Goal: Task Accomplishment & Management: Complete application form

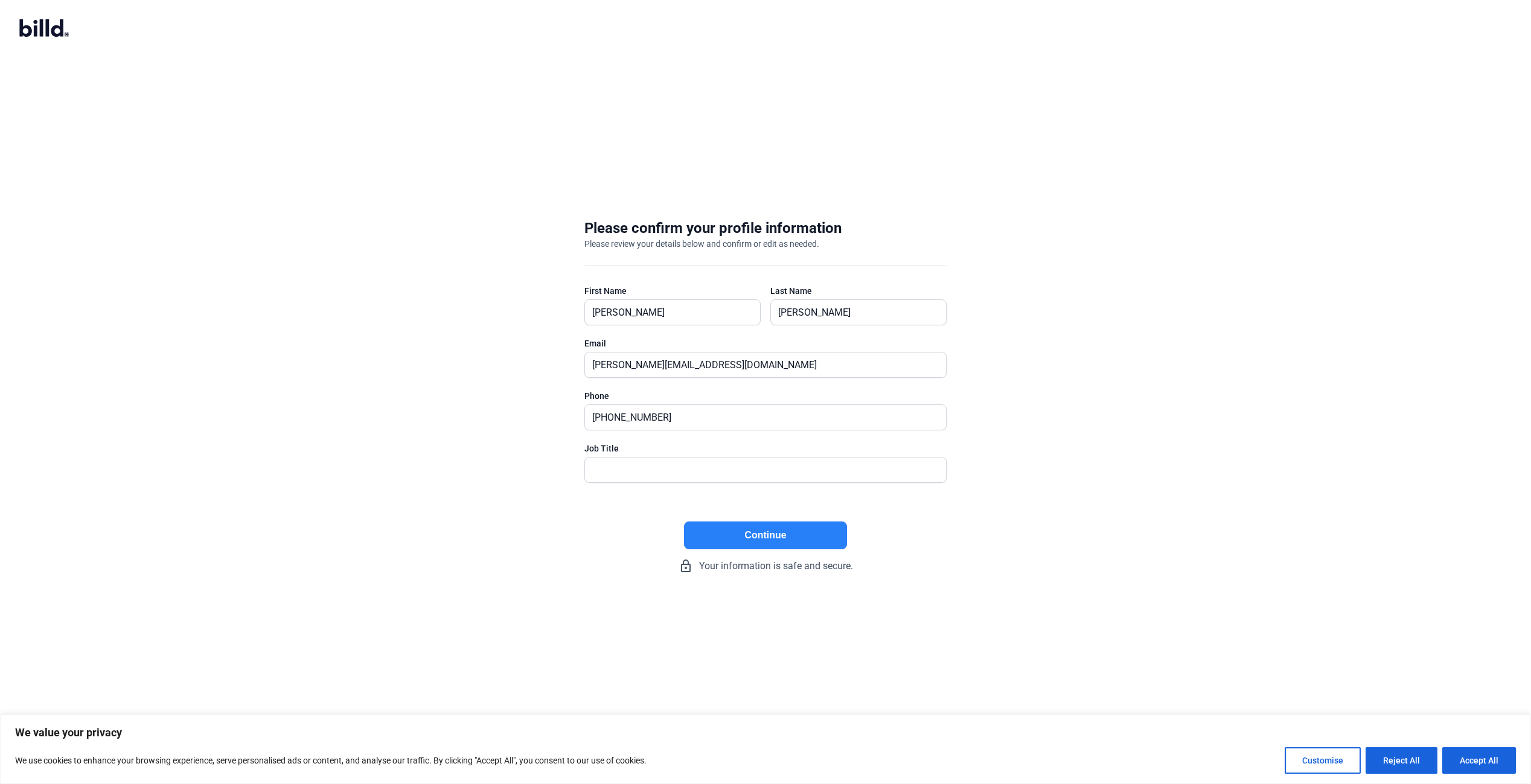
click at [787, 538] on button "Continue" at bounding box center [765, 534] width 163 height 27
click at [668, 465] on input "text" at bounding box center [765, 470] width 361 height 25
type input "Vice President"
click at [787, 528] on button "Continue" at bounding box center [765, 534] width 163 height 27
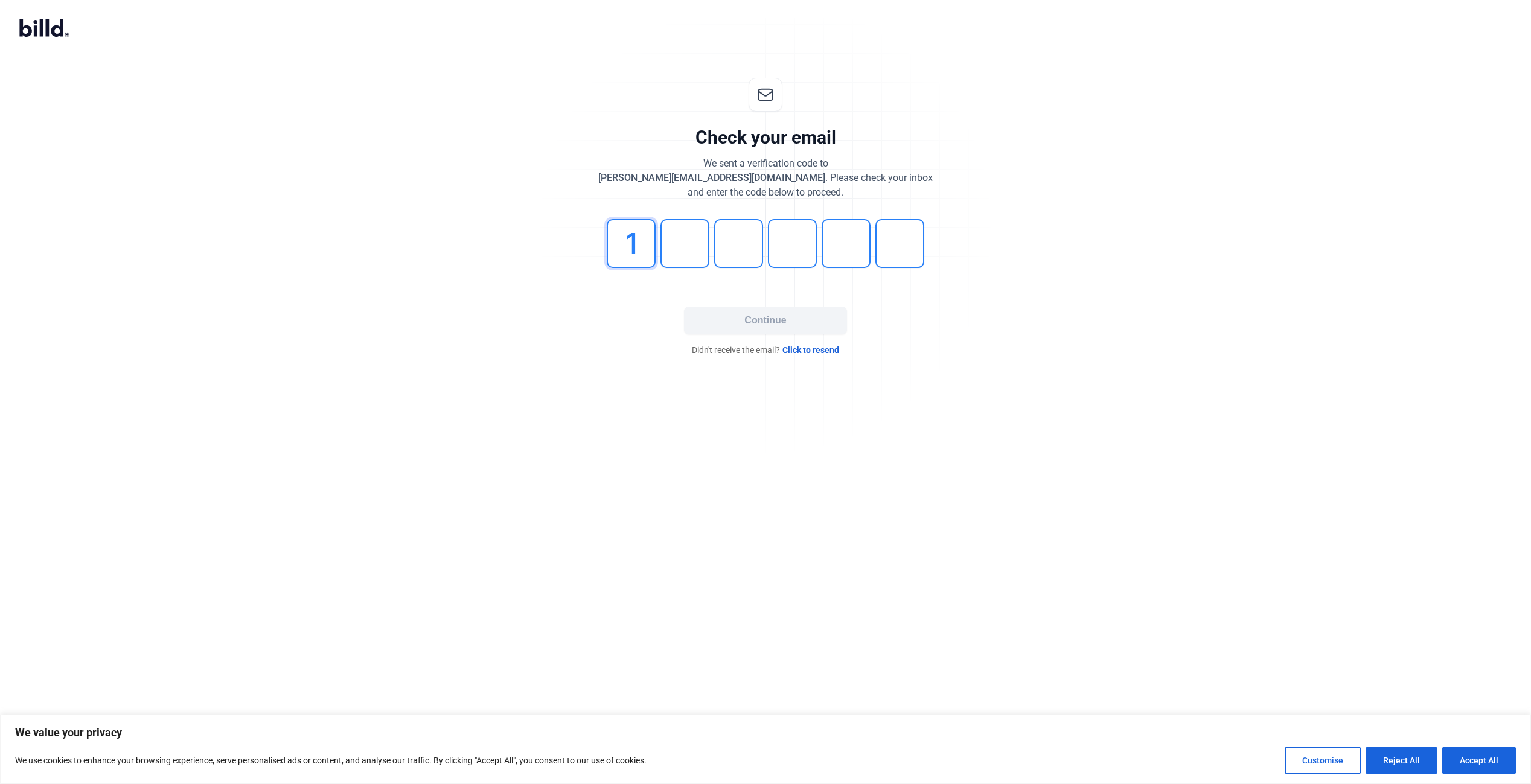
type input "1"
type input "7"
type input "5"
type input "9"
type input "8"
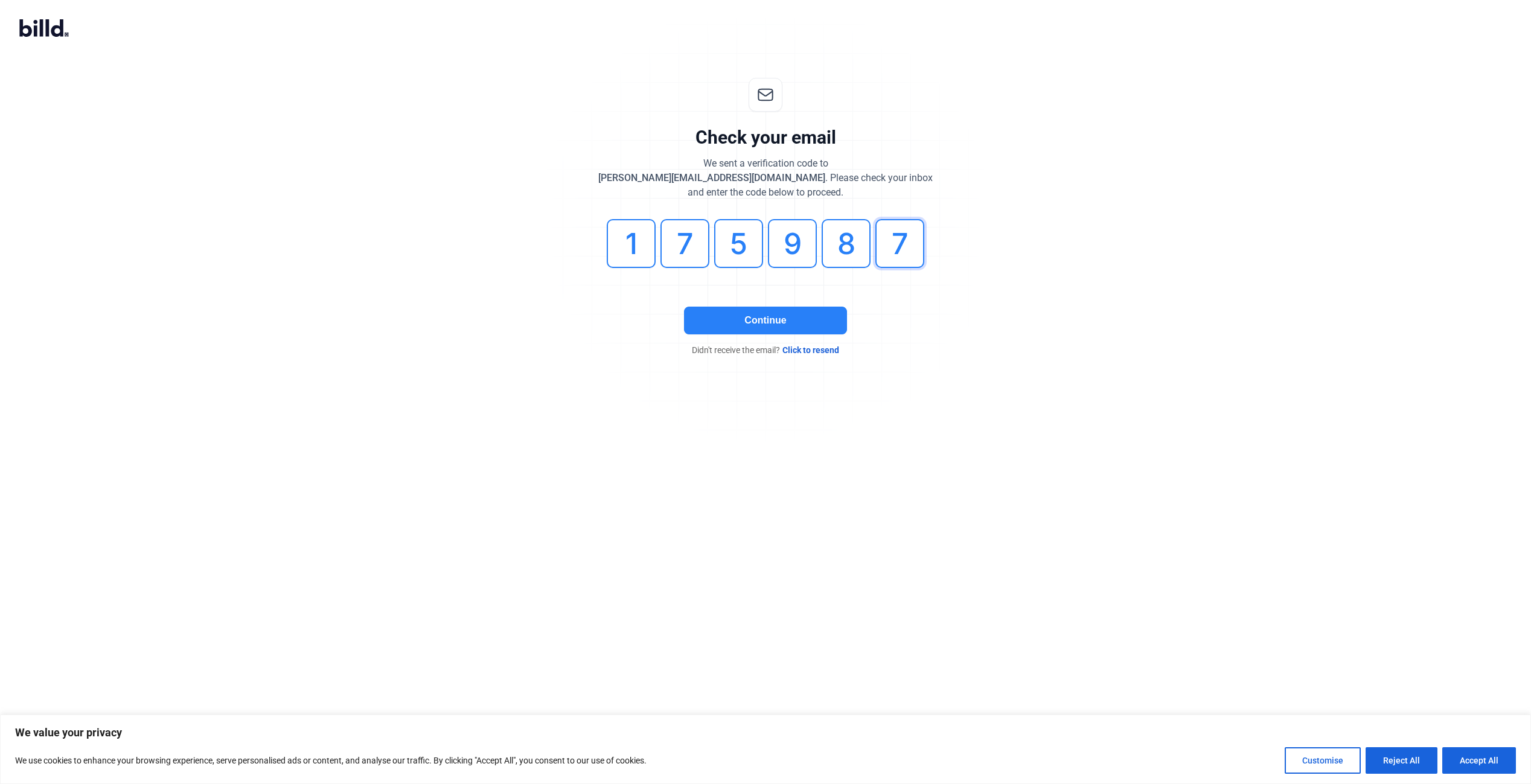
type input "7"
click at [772, 320] on button "Continue" at bounding box center [765, 320] width 163 height 27
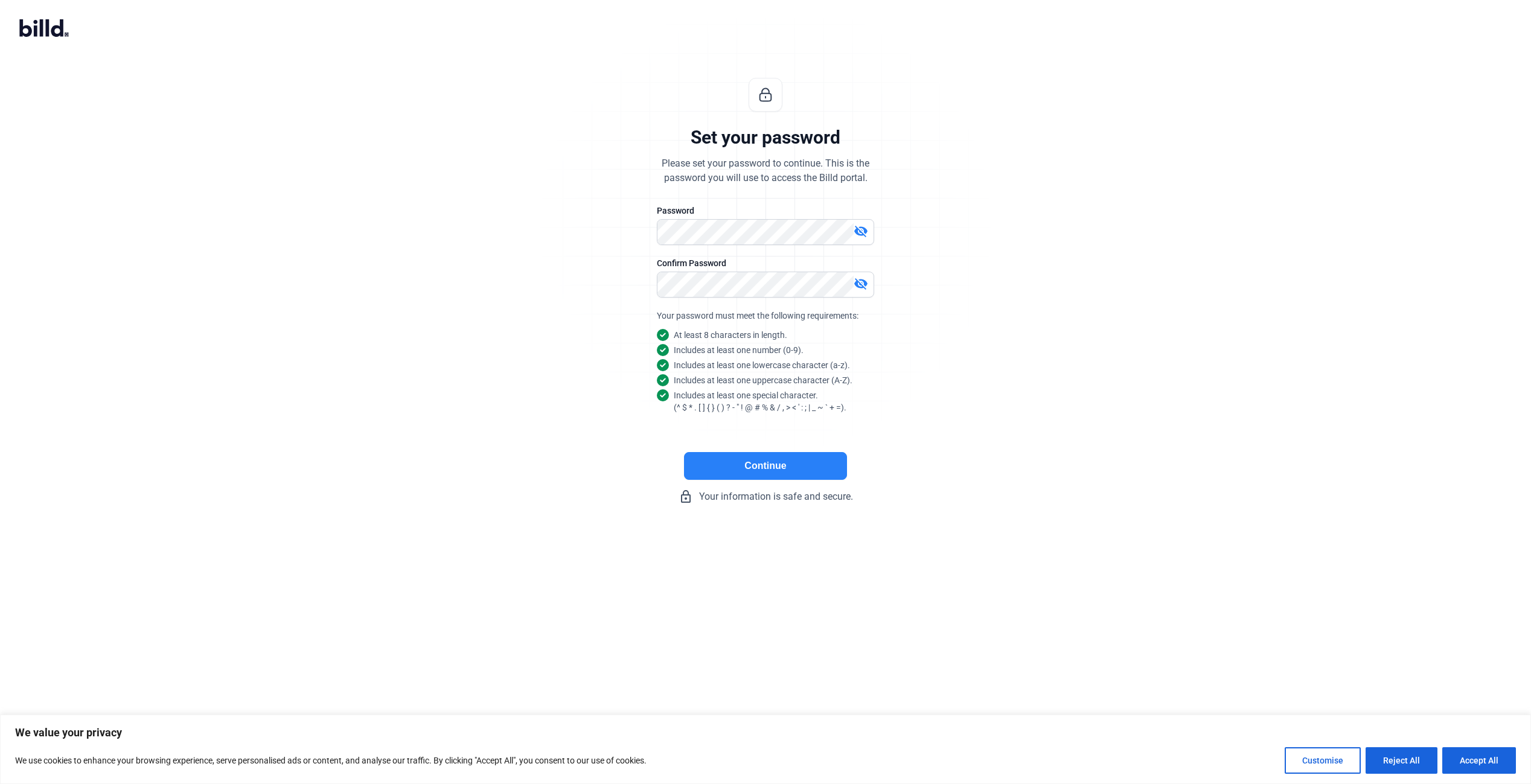
click at [773, 468] on button "Continue" at bounding box center [765, 465] width 163 height 27
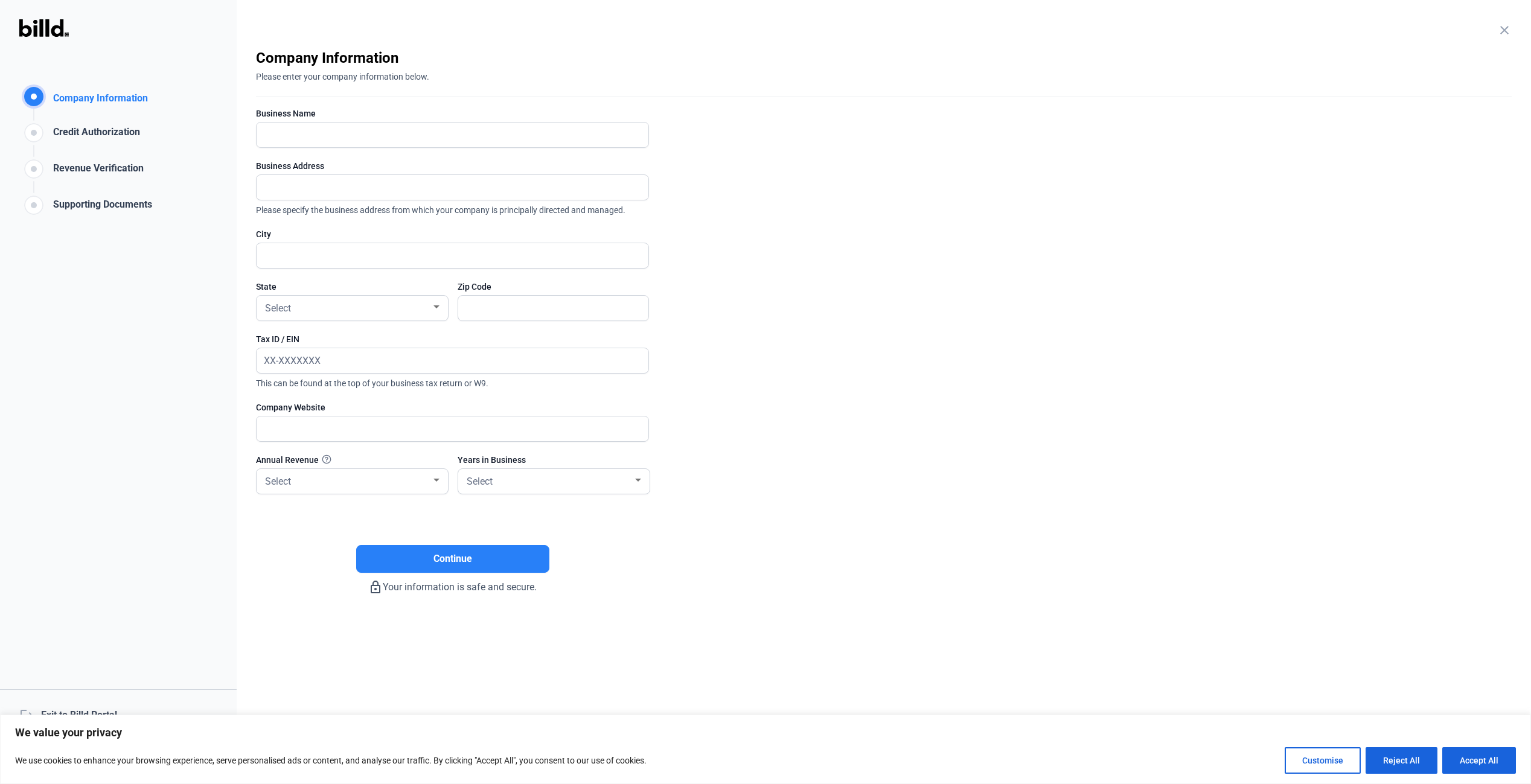
click at [105, 204] on div "Supporting Documents" at bounding box center [100, 207] width 104 height 20
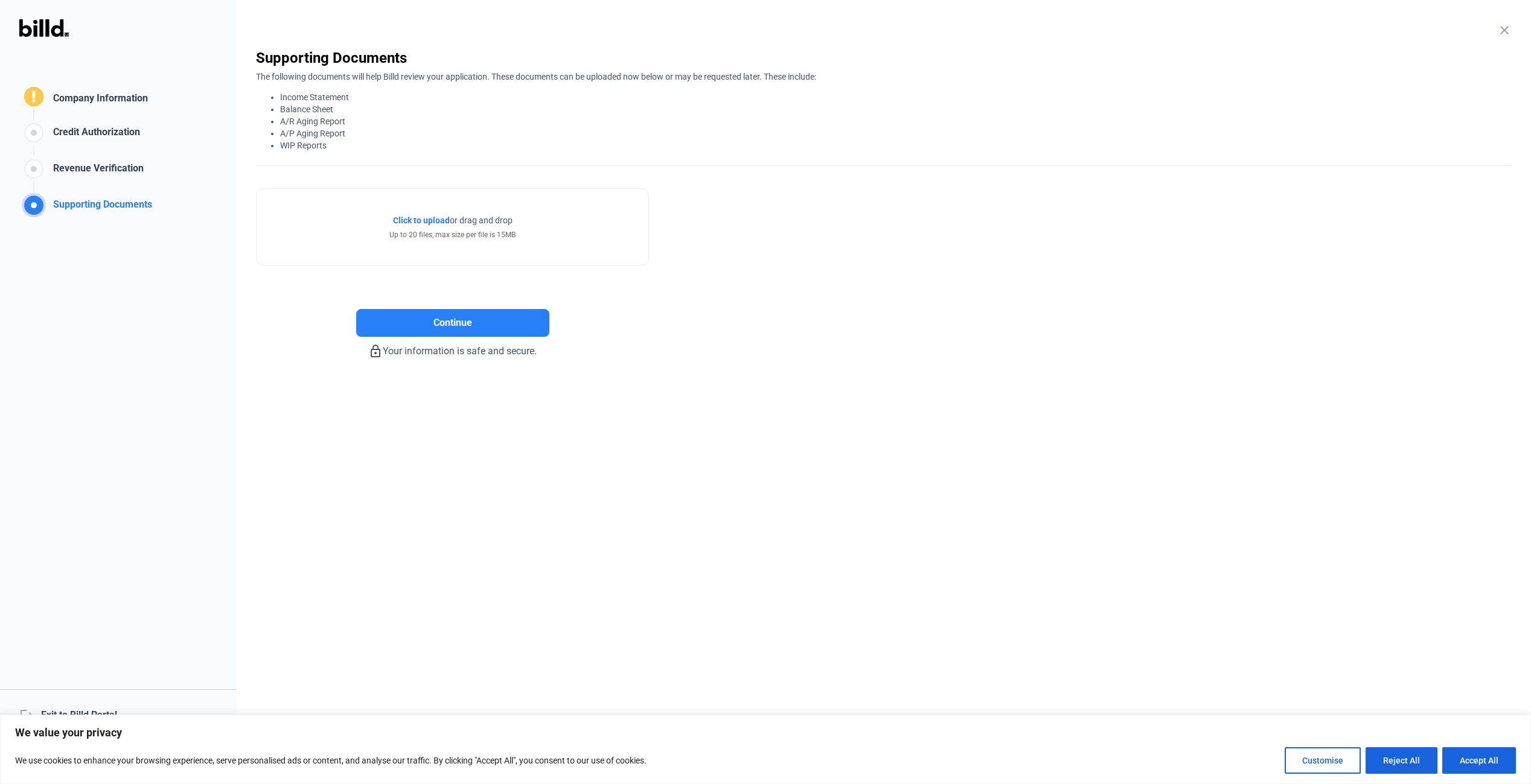
click at [103, 166] on div "Revenue Verification" at bounding box center [95, 171] width 95 height 20
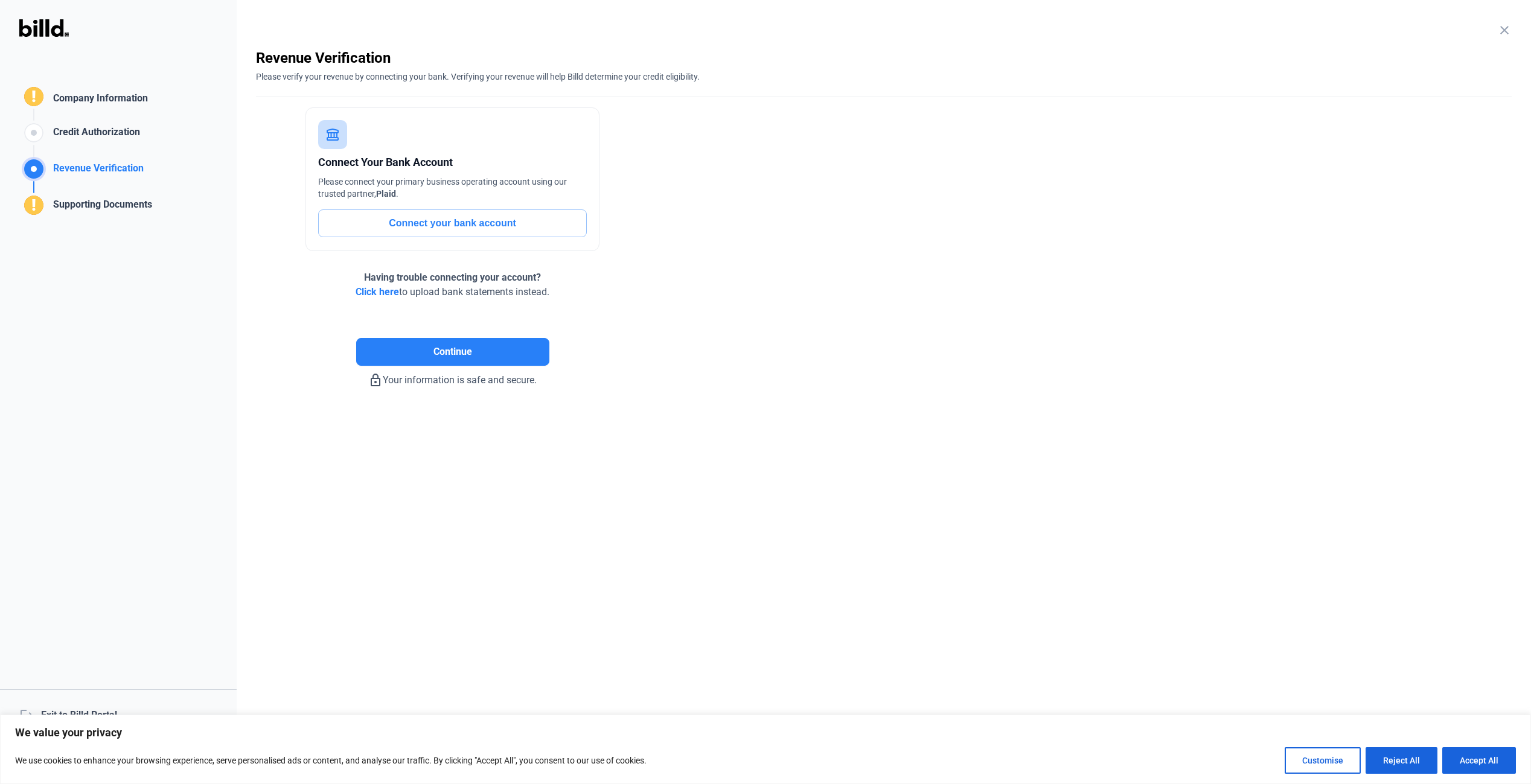
click at [106, 134] on div "Credit Authorization" at bounding box center [94, 135] width 92 height 20
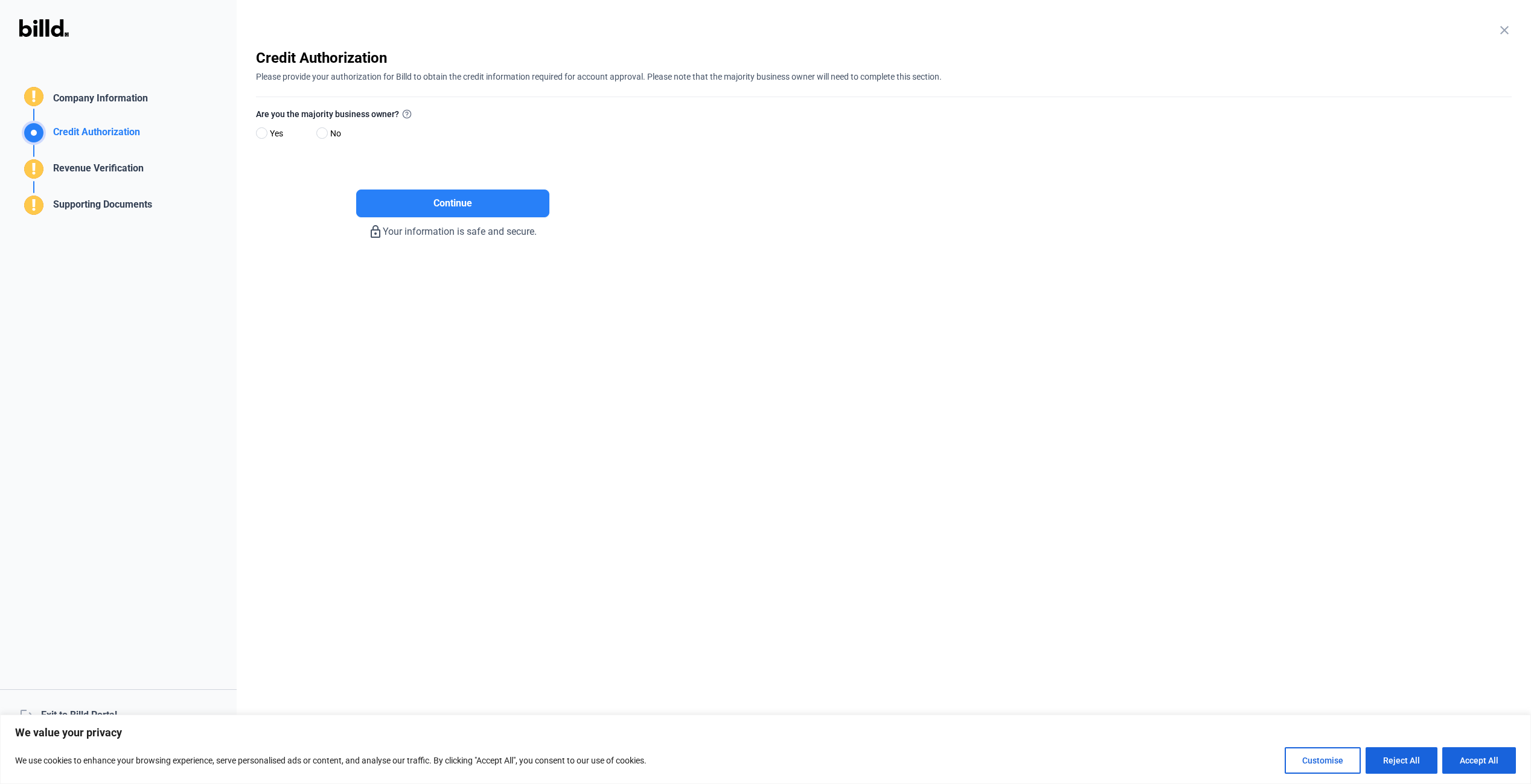
click at [119, 96] on div "Company Information" at bounding box center [98, 100] width 100 height 17
